Goal: Task Accomplishment & Management: Complete application form

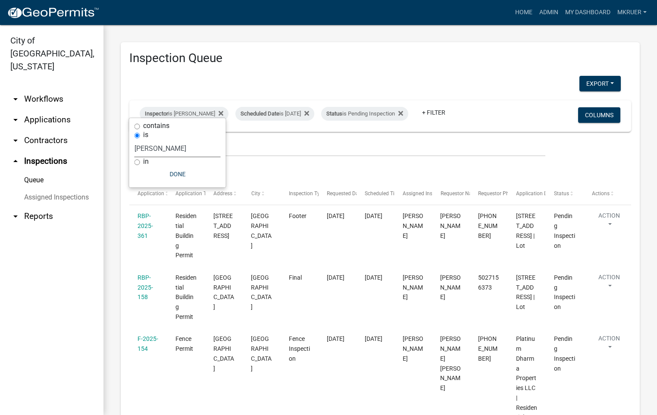
select select "fdb3bcc6-ce93-4663-8a18-5c08884dd177"
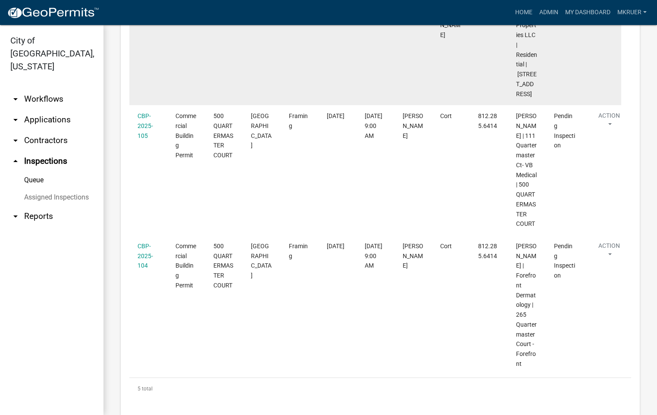
scroll to position [379, 0]
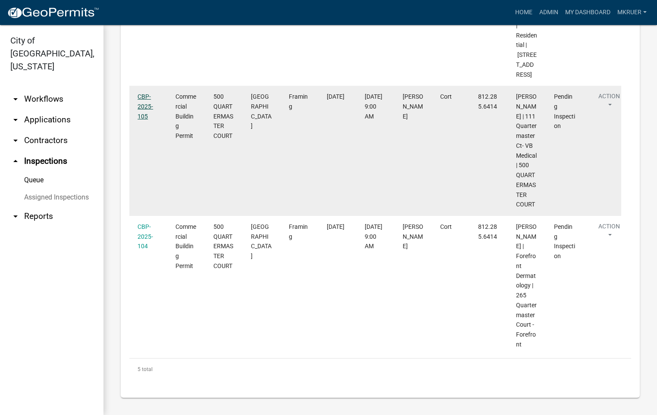
click at [142, 97] on link "CBP-2025-105" at bounding box center [146, 106] width 16 height 27
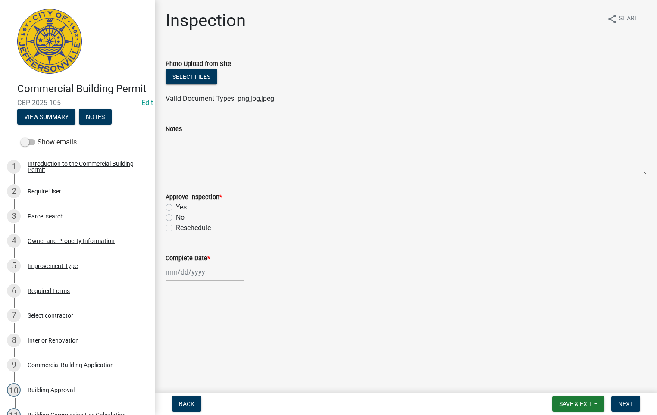
click at [176, 206] on label "Yes" at bounding box center [181, 207] width 11 height 10
click at [176, 206] on input "Yes" at bounding box center [179, 205] width 6 height 6
radio input "true"
click at [191, 272] on input "Complete Date *" at bounding box center [205, 272] width 79 height 18
select select "10"
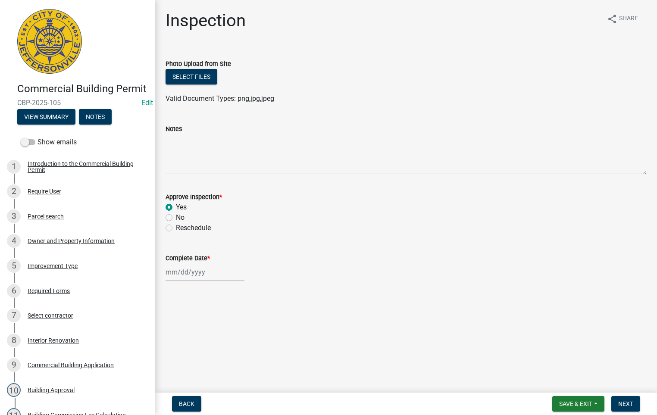
select select "2025"
click at [217, 197] on div "9" at bounding box center [216, 199] width 14 height 14
type input "[DATE]"
click at [624, 402] on span "Next" at bounding box center [625, 404] width 15 height 7
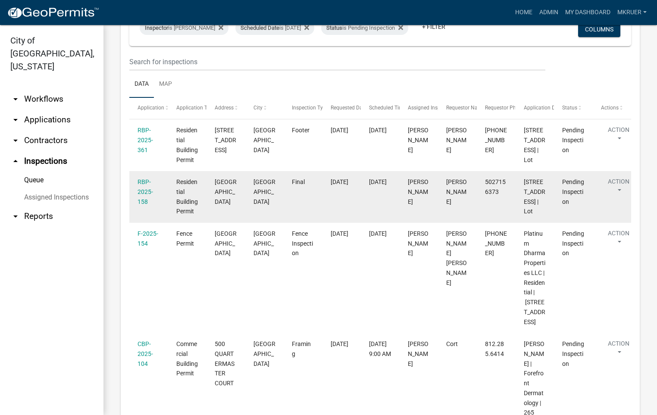
scroll to position [129, 0]
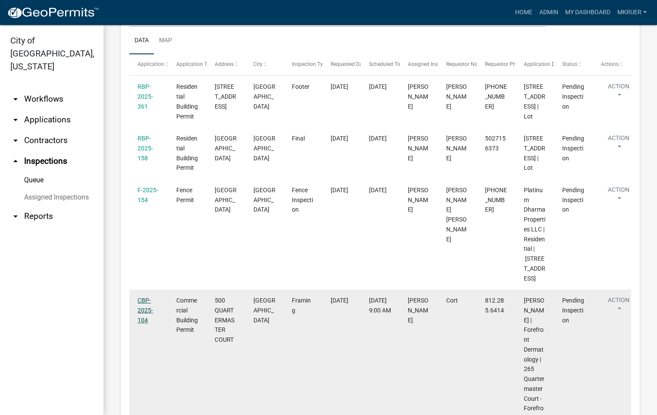
click at [141, 324] on link "CBP-2025-104" at bounding box center [146, 310] width 16 height 27
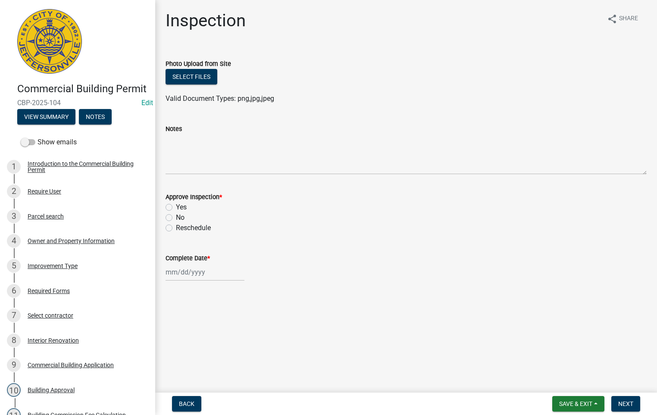
click at [176, 204] on label "Yes" at bounding box center [181, 207] width 11 height 10
click at [176, 204] on input "Yes" at bounding box center [179, 205] width 6 height 6
radio input "true"
click at [191, 269] on div at bounding box center [205, 272] width 79 height 18
select select "10"
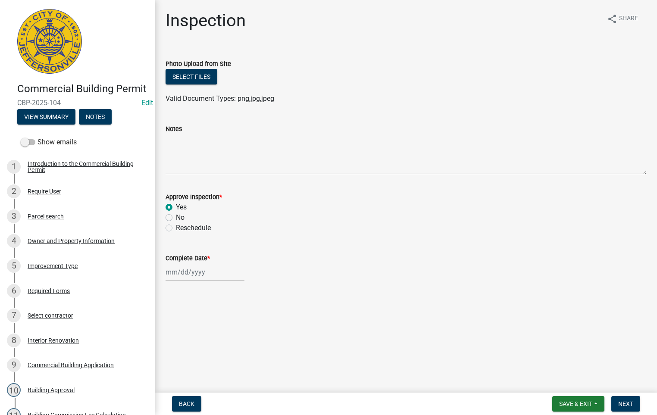
select select "2025"
click at [213, 196] on div "9" at bounding box center [216, 199] width 14 height 14
type input "[DATE]"
click at [629, 404] on span "Next" at bounding box center [625, 404] width 15 height 7
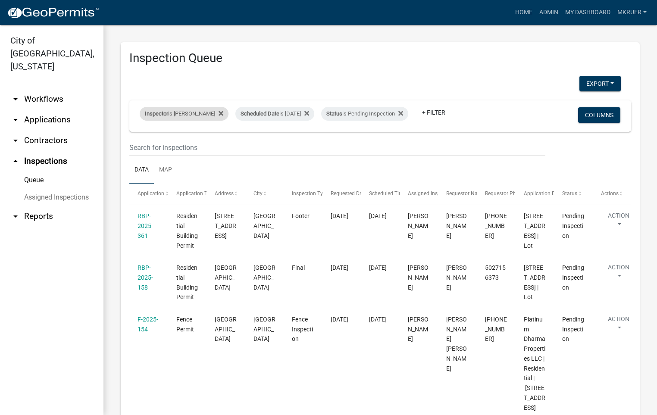
click at [194, 107] on div "Inspector is [PERSON_NAME]" at bounding box center [184, 114] width 89 height 14
click at [153, 149] on select "Select an option None [PERSON_NAME] [PERSON_NAME] [PERSON_NAME] [PERSON_NAME] […" at bounding box center [178, 149] width 86 height 18
click at [141, 140] on select "Select an option None [PERSON_NAME] [PERSON_NAME] [PERSON_NAME] [PERSON_NAME] […" at bounding box center [178, 149] width 86 height 18
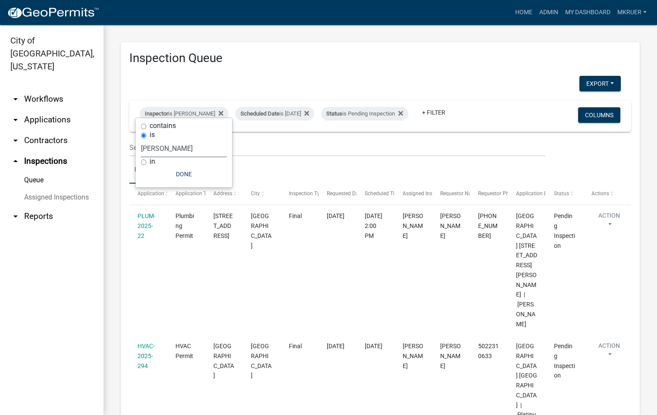
click at [163, 147] on select "Select an option None [PERSON_NAME] [PERSON_NAME] [PERSON_NAME] [PERSON_NAME] […" at bounding box center [184, 149] width 86 height 18
select select "36a8b8f0-2ef8-43e9-ae06-718f51af8d36"
click at [141, 140] on select "Select an option None [PERSON_NAME] [PERSON_NAME] [PERSON_NAME] [PERSON_NAME] […" at bounding box center [184, 149] width 86 height 18
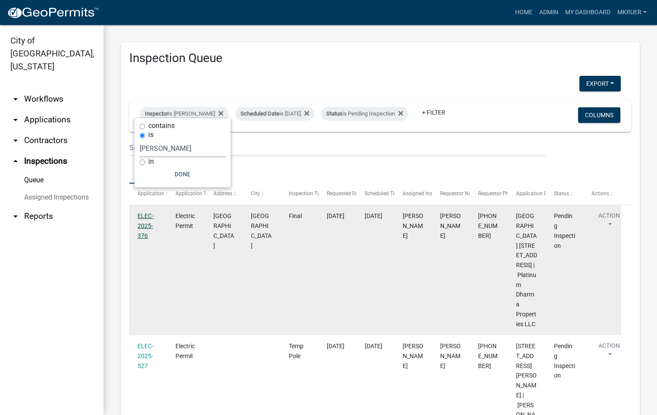
click at [142, 223] on link "ELEC-2025-376" at bounding box center [146, 226] width 16 height 27
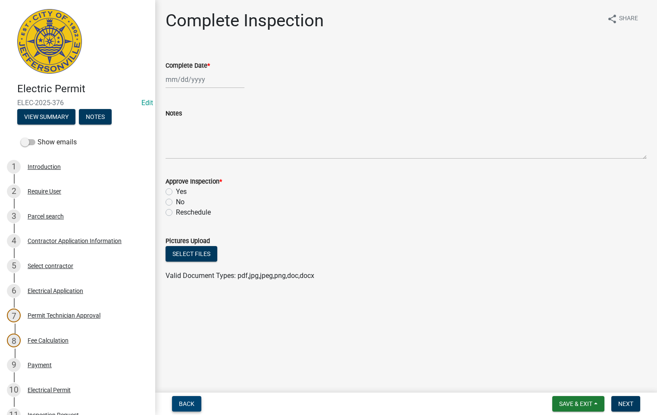
click at [190, 404] on span "Back" at bounding box center [187, 404] width 16 height 7
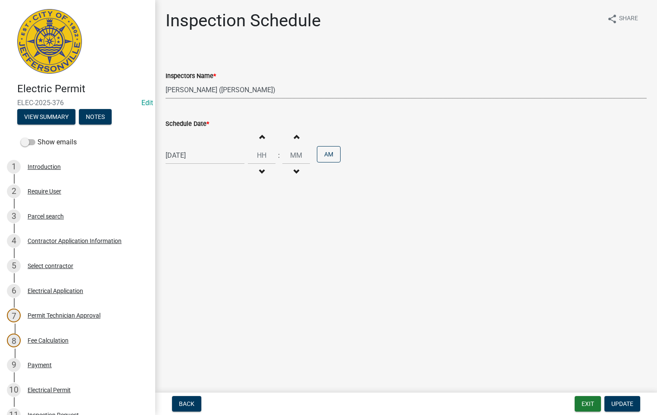
click at [193, 91] on select "Select Item... [PERSON_NAME] ([PERSON_NAME]) [PERSON_NAME] ([PERSON_NAME]) mkru…" at bounding box center [406, 90] width 481 height 18
select select "fdb3bcc6-ce93-4663-8a18-5c08884dd177"
click at [166, 81] on select "Select Item... [PERSON_NAME] ([PERSON_NAME]) [PERSON_NAME] ([PERSON_NAME]) mkru…" at bounding box center [406, 90] width 481 height 18
click at [619, 404] on span "Update" at bounding box center [622, 404] width 22 height 7
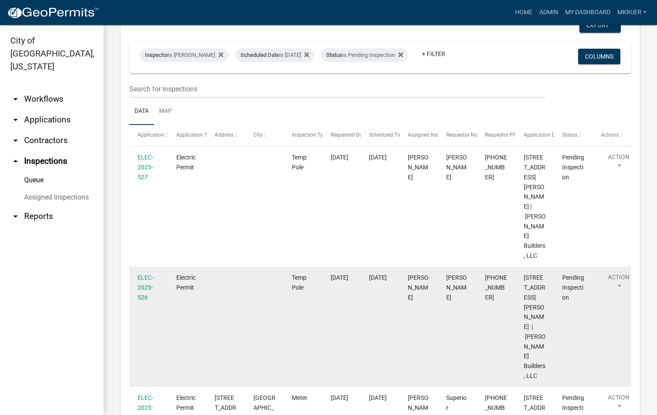
scroll to position [65, 0]
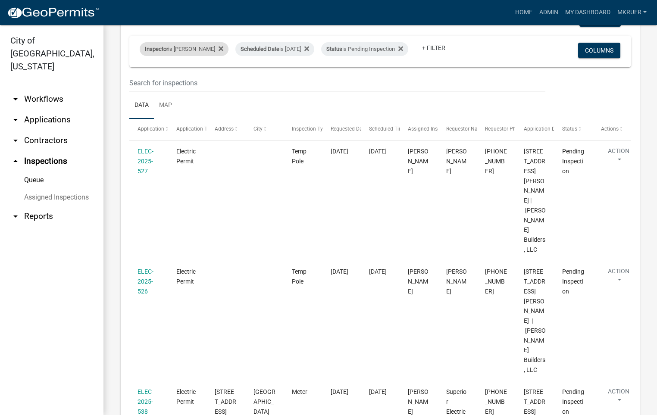
click at [192, 44] on div "Inspector is [PERSON_NAME]" at bounding box center [184, 49] width 89 height 14
click at [171, 82] on select "Select an option None [PERSON_NAME] [PERSON_NAME] [PERSON_NAME] [PERSON_NAME] […" at bounding box center [183, 84] width 86 height 18
select select "fdb3bcc6-ce93-4663-8a18-5c08884dd177"
click at [140, 75] on select "Select an option None [PERSON_NAME] [PERSON_NAME] [PERSON_NAME] [PERSON_NAME] […" at bounding box center [183, 84] width 86 height 18
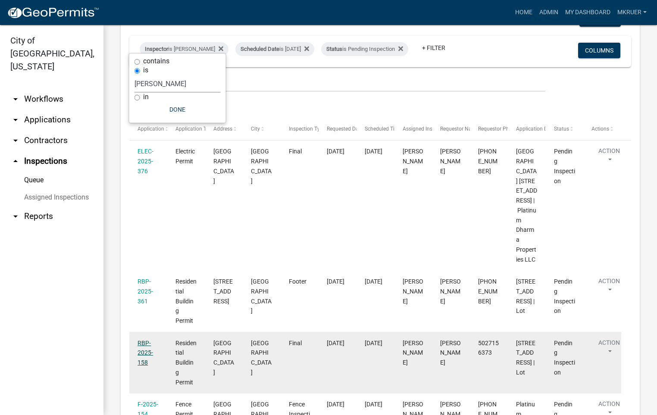
click at [144, 352] on link "RBP-2025-158" at bounding box center [146, 353] width 16 height 27
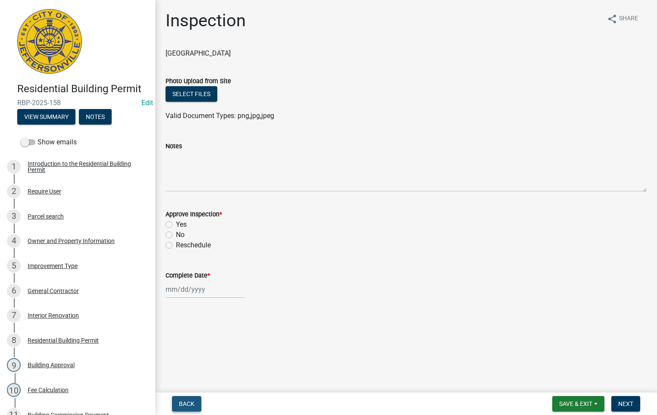
click at [190, 404] on span "Back" at bounding box center [187, 404] width 16 height 7
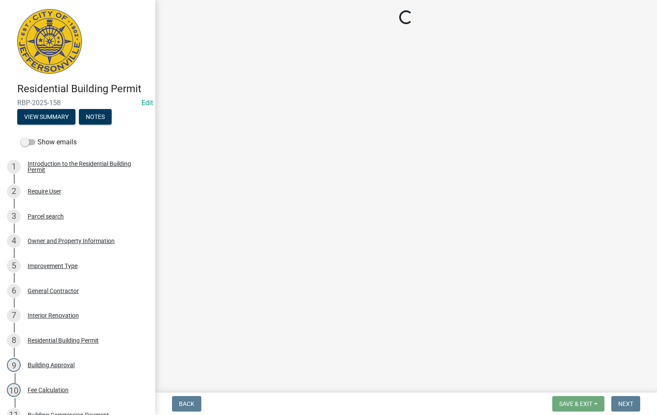
select select "fdb3bcc6-ce93-4663-8a18-5c08884dd177"
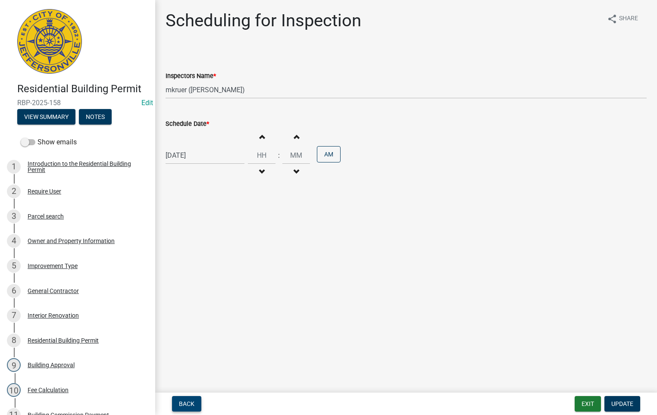
click at [190, 404] on span "Back" at bounding box center [187, 404] width 16 height 7
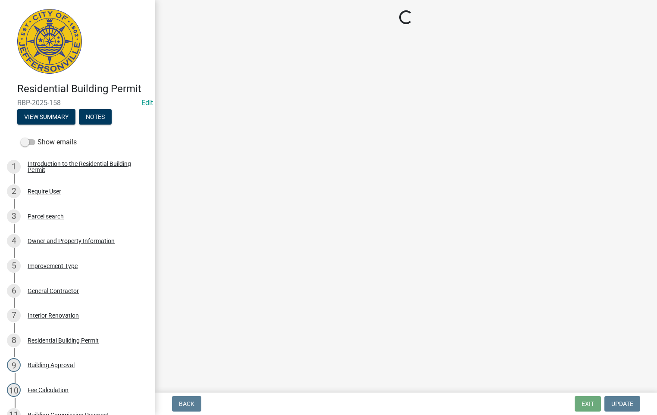
select select "8ea0f6e5-dde7-4881-a999-02519822ccbf"
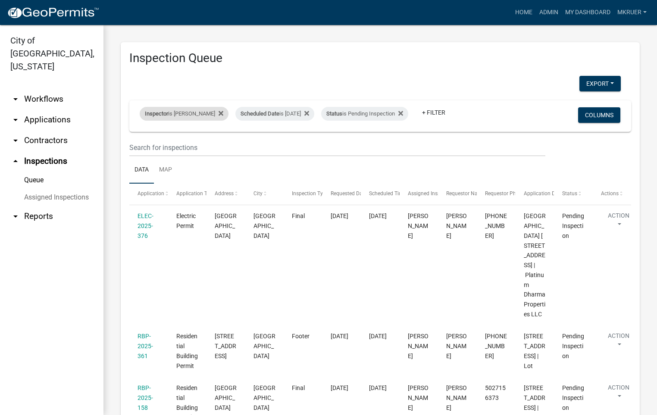
click at [180, 108] on div "Inspector is [PERSON_NAME]" at bounding box center [184, 114] width 89 height 14
click at [146, 149] on select "Select an option None [PERSON_NAME] [PERSON_NAME] [PERSON_NAME] [PERSON_NAME] […" at bounding box center [178, 149] width 86 height 18
select select "36a8b8f0-2ef8-43e9-ae06-718f51af8d36"
click at [140, 140] on select "Select an option None [PERSON_NAME] [PERSON_NAME] [PERSON_NAME] [PERSON_NAME] […" at bounding box center [178, 149] width 86 height 18
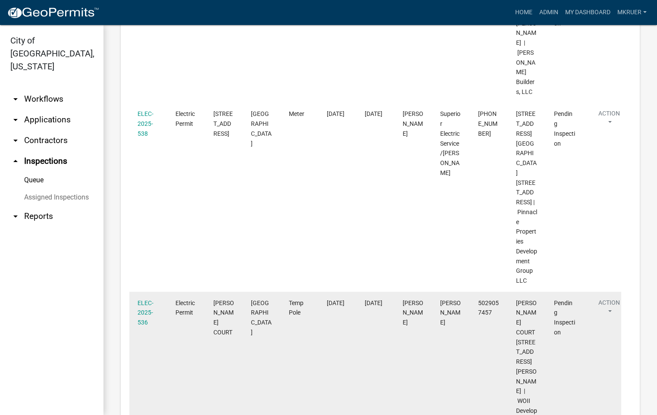
scroll to position [294, 0]
